Goal: Check status

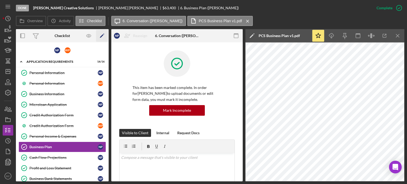
scroll to position [310, 0]
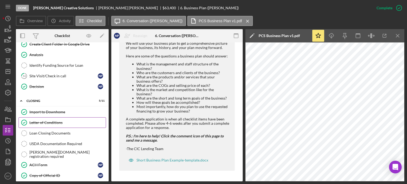
click at [39, 120] on div "Letter of Conditions" at bounding box center [67, 122] width 76 height 4
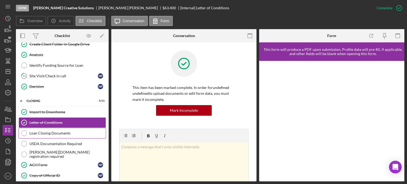
click at [62, 131] on div "Loan Closing Documents" at bounding box center [67, 133] width 76 height 4
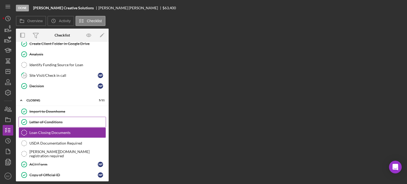
click at [55, 120] on div "Letter of Conditions" at bounding box center [67, 122] width 76 height 4
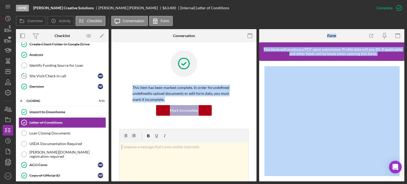
drag, startPoint x: 257, startPoint y: 81, endPoint x: 259, endPoint y: 112, distance: 30.5
click at [259, 112] on div "Overview Internal Workflow Stage Done Icon/Dropdown Arrow Archive (can unarchiv…" at bounding box center [210, 105] width 388 height 152
click at [259, 112] on div at bounding box center [331, 121] width 145 height 120
